Goal: Information Seeking & Learning: Understand process/instructions

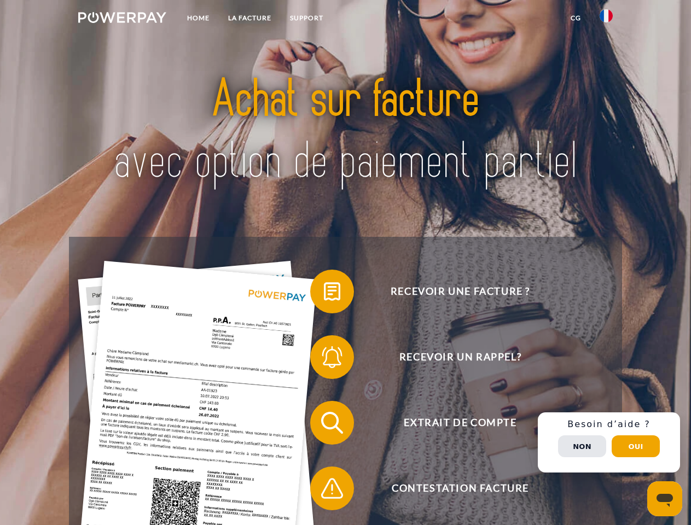
click at [122, 19] on img at bounding box center [122, 17] width 88 height 11
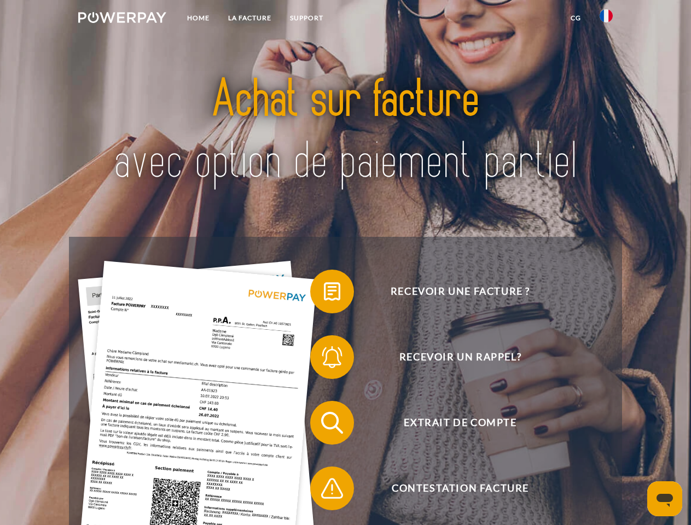
click at [606, 19] on img at bounding box center [606, 15] width 13 height 13
click at [575, 18] on link "CG" at bounding box center [575, 18] width 29 height 20
click at [324, 294] on span at bounding box center [315, 291] width 55 height 55
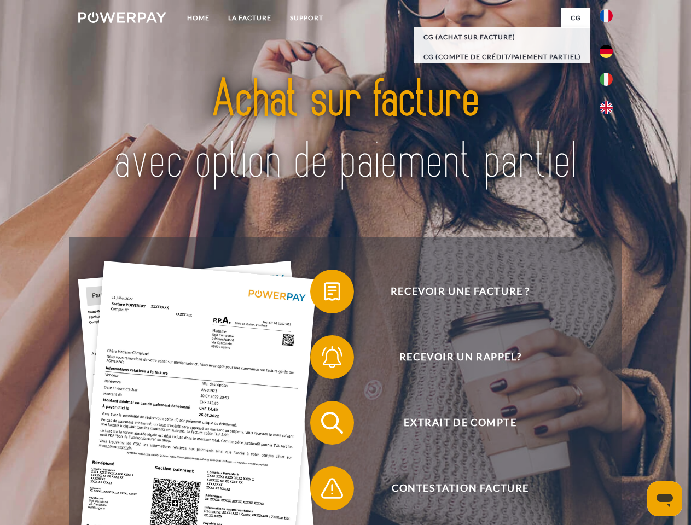
click at [324, 359] on span at bounding box center [315, 357] width 55 height 55
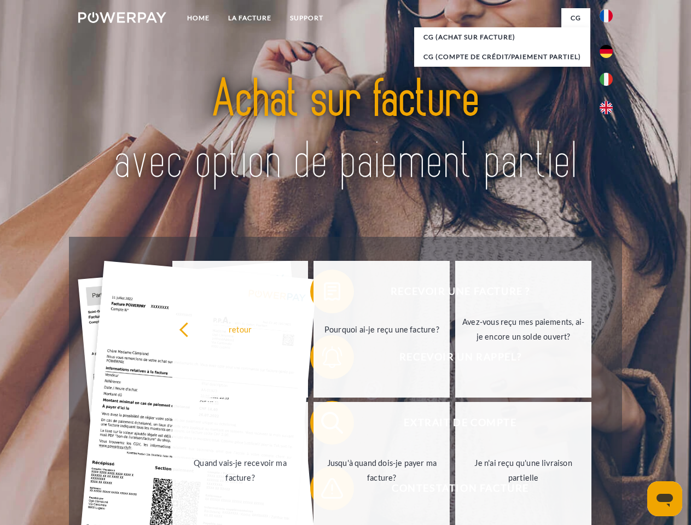
click at [324, 425] on link "Jusqu'à quand dois-je payer ma facture?" at bounding box center [381, 470] width 136 height 137
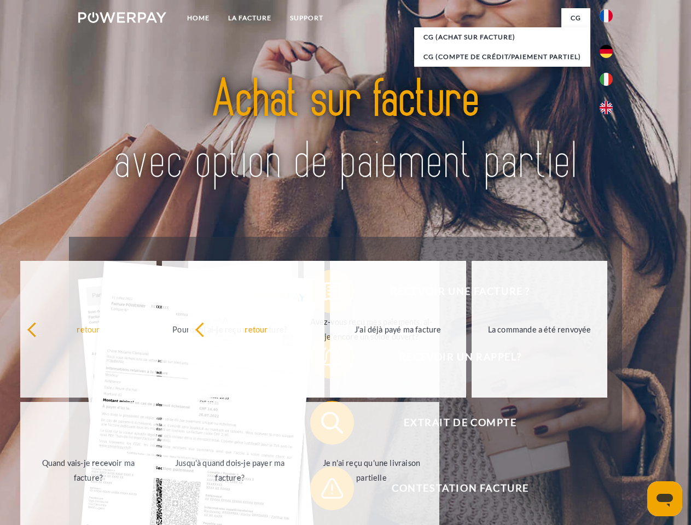
click at [324, 491] on span at bounding box center [315, 488] width 55 height 55
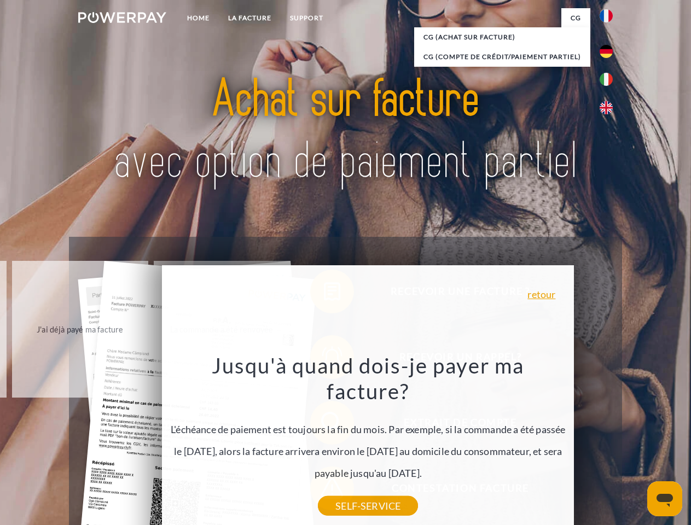
click at [609, 443] on div "Recevoir une facture ? Recevoir un rappel? Extrait de compte retour" at bounding box center [345, 456] width 552 height 438
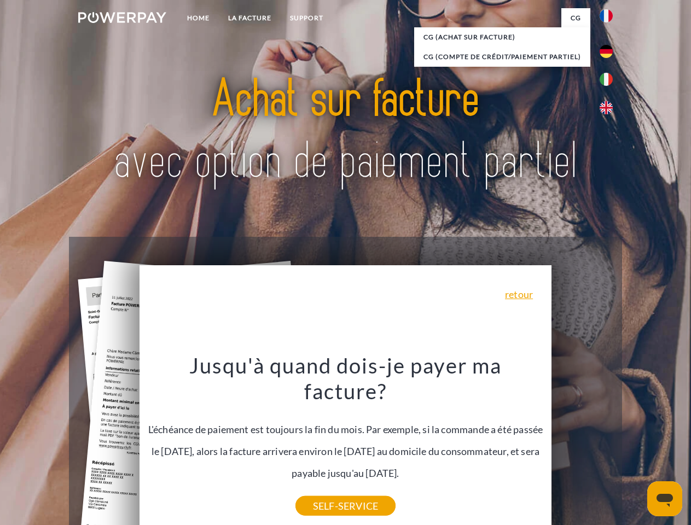
click at [582, 445] on span "Extrait de compte" at bounding box center [460, 423] width 268 height 44
click at [636, 446] on header "Home LA FACTURE Support" at bounding box center [345, 377] width 691 height 755
